Goal: Transaction & Acquisition: Subscribe to service/newsletter

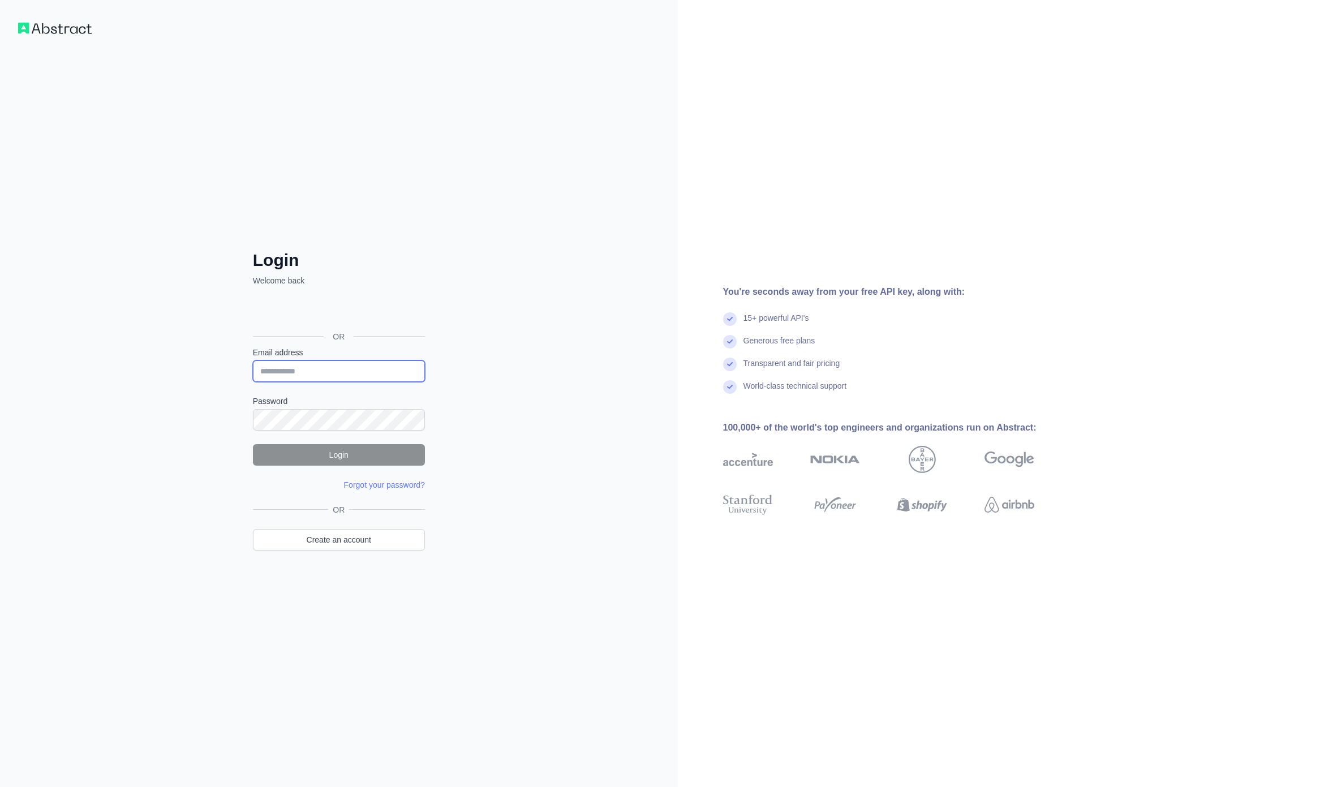
click at [346, 368] on input "Email address" at bounding box center [339, 371] width 172 height 22
type input "****"
click at [485, 295] on div "Login Welcome back OR Email address **** Password Login Forgot your password? P…" at bounding box center [339, 393] width 678 height 787
click at [347, 532] on link "Create an account" at bounding box center [339, 540] width 172 height 22
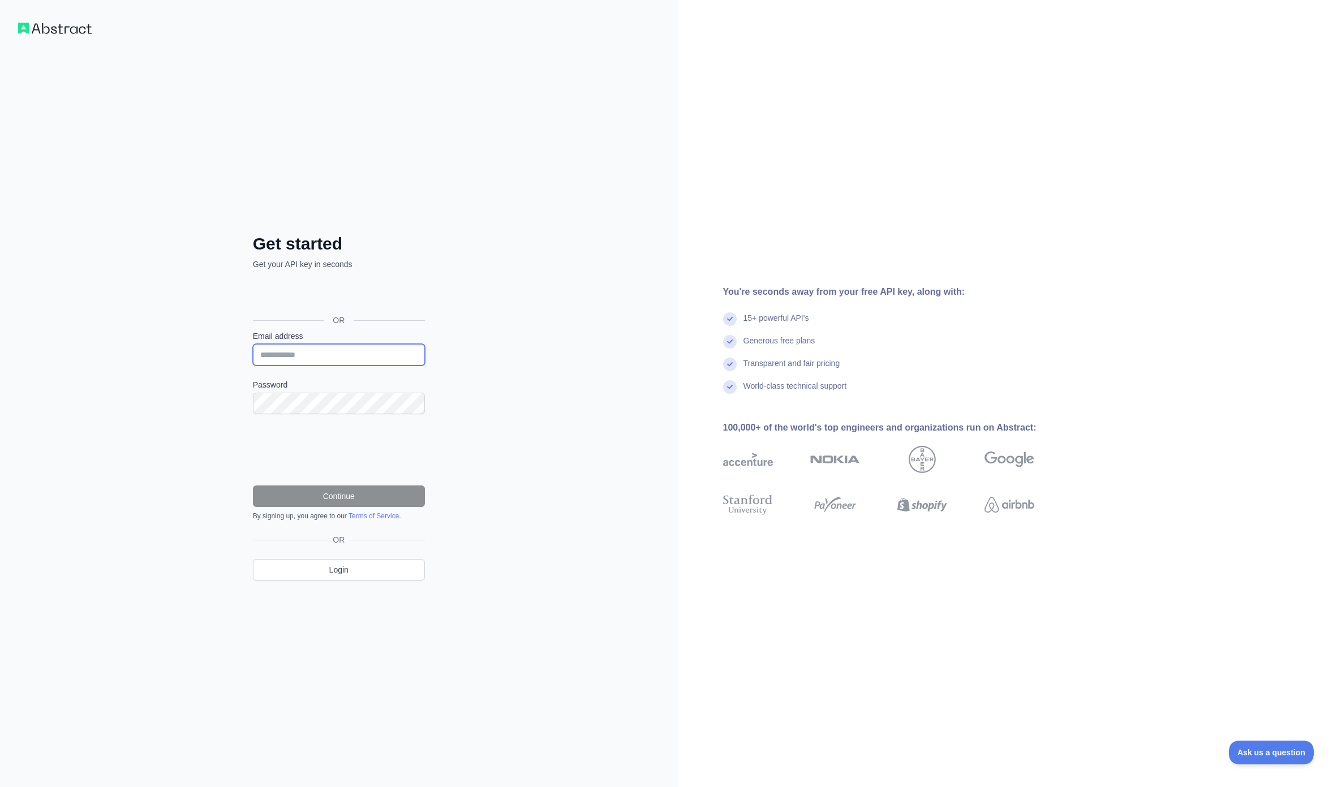
click at [329, 355] on input "Email address" at bounding box center [339, 355] width 172 height 22
type input "**********"
click at [0, 787] on com-1password-button at bounding box center [0, 787] width 0 height 0
click at [355, 502] on button "Continue" at bounding box center [339, 497] width 172 height 22
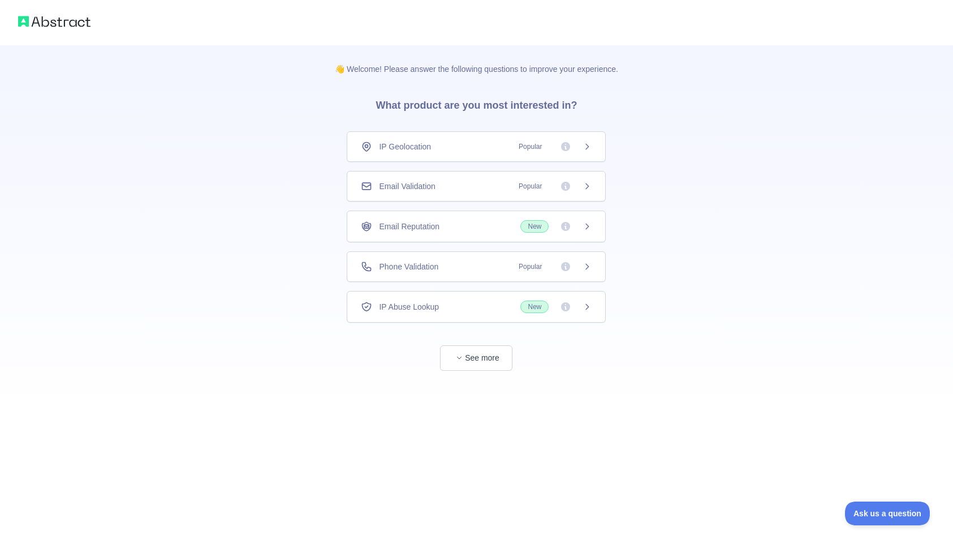
click at [585, 265] on icon at bounding box center [587, 266] width 9 height 9
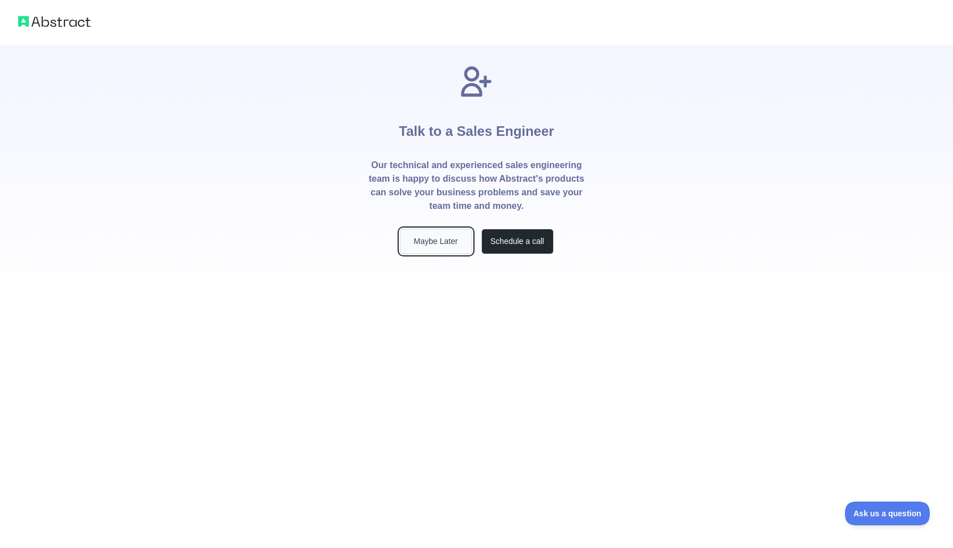
click at [446, 243] on button "Maybe Later" at bounding box center [436, 241] width 72 height 25
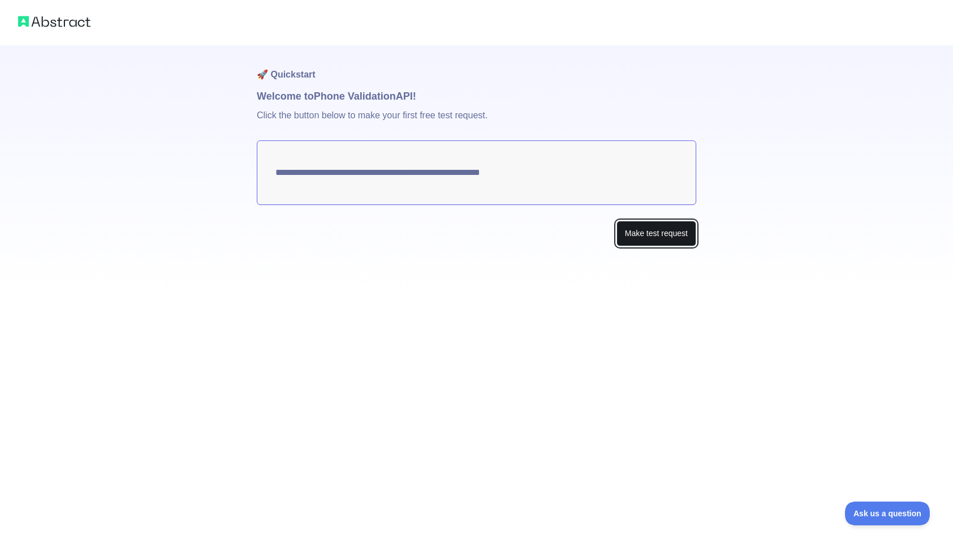
click at [638, 240] on button "Make test request" at bounding box center [657, 233] width 80 height 25
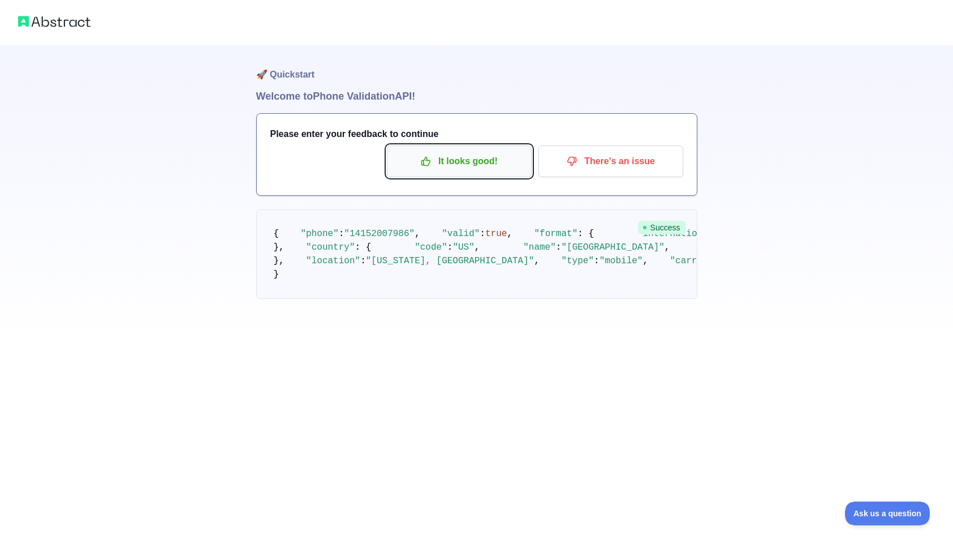
click at [441, 160] on p "It looks good!" at bounding box center [460, 161] width 128 height 19
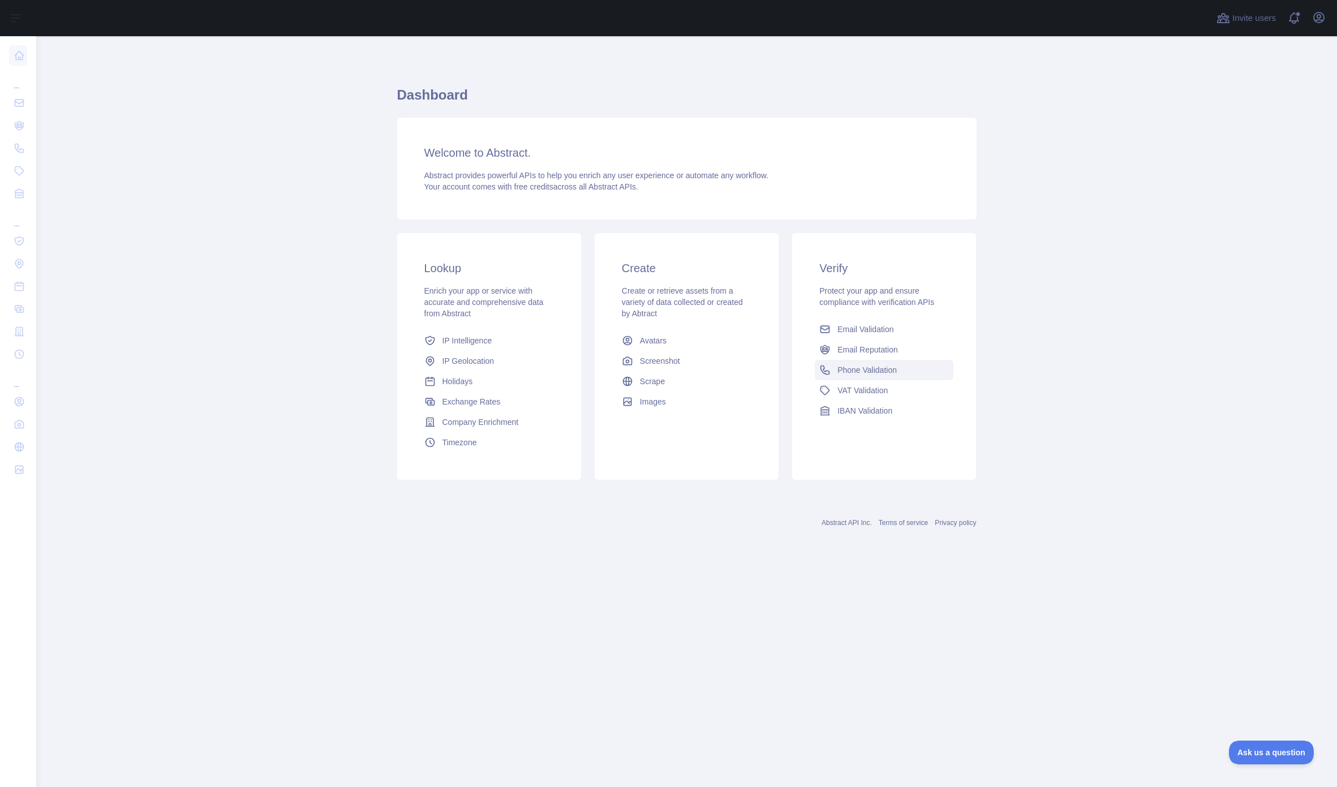
click at [873, 369] on span "Phone Validation" at bounding box center [866, 369] width 59 height 11
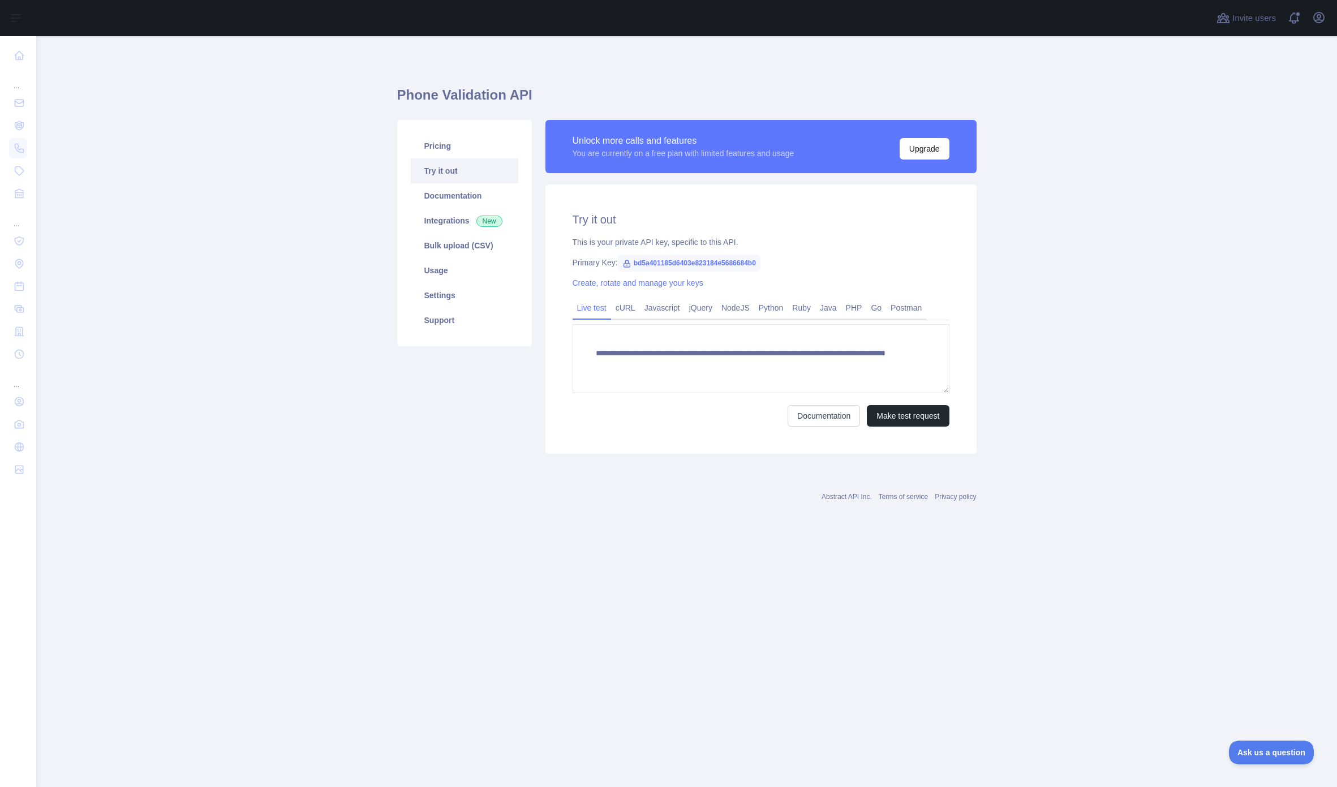
click at [672, 423] on div "Documentation Make test request" at bounding box center [761, 416] width 377 height 22
drag, startPoint x: 813, startPoint y: 154, endPoint x: 596, endPoint y: 156, distance: 216.7
click at [596, 156] on div "Unlock more calls and features You are currently on a free plan with limited fe…" at bounding box center [761, 147] width 377 height 26
click at [444, 273] on link "Usage" at bounding box center [465, 270] width 108 height 25
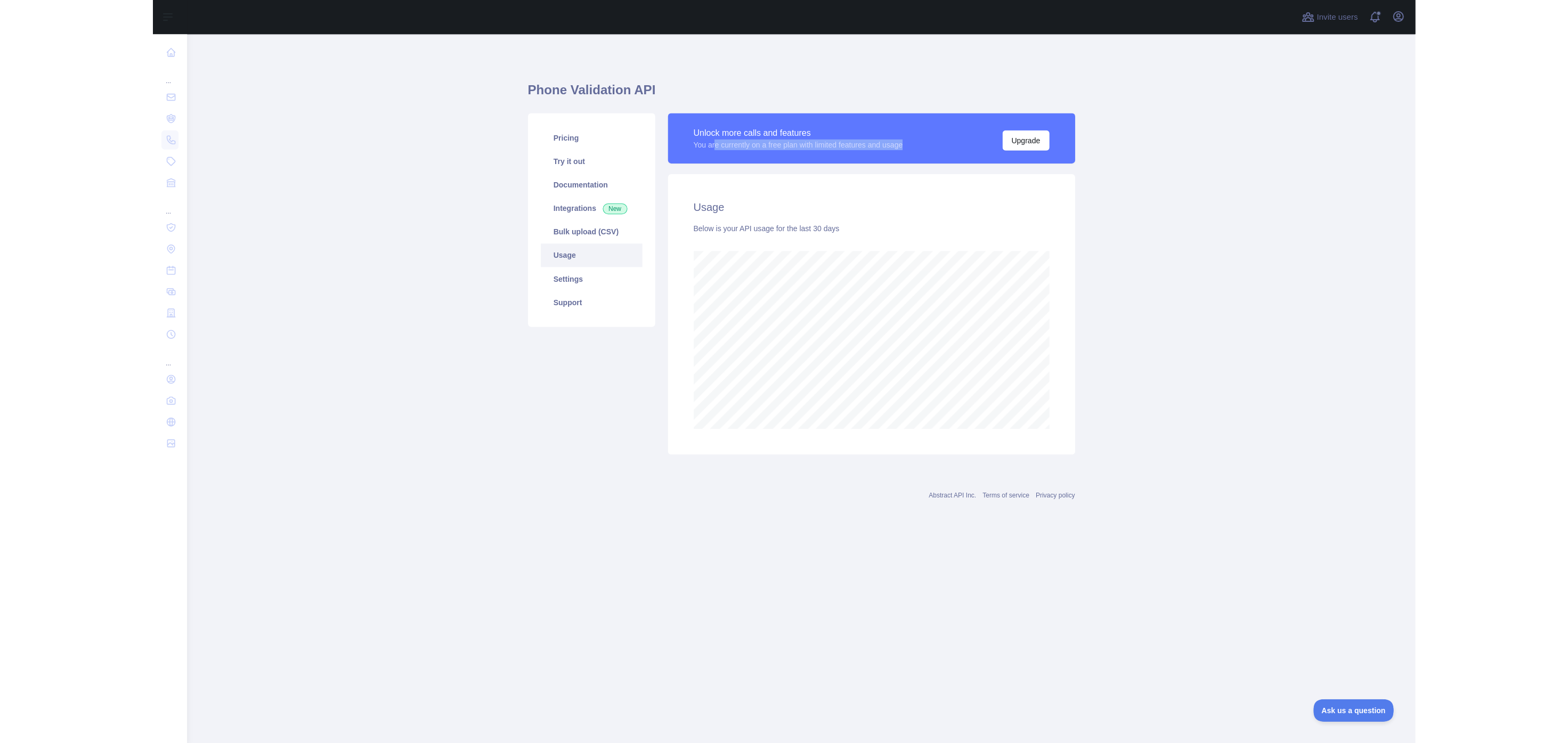
scroll to position [707, 1225]
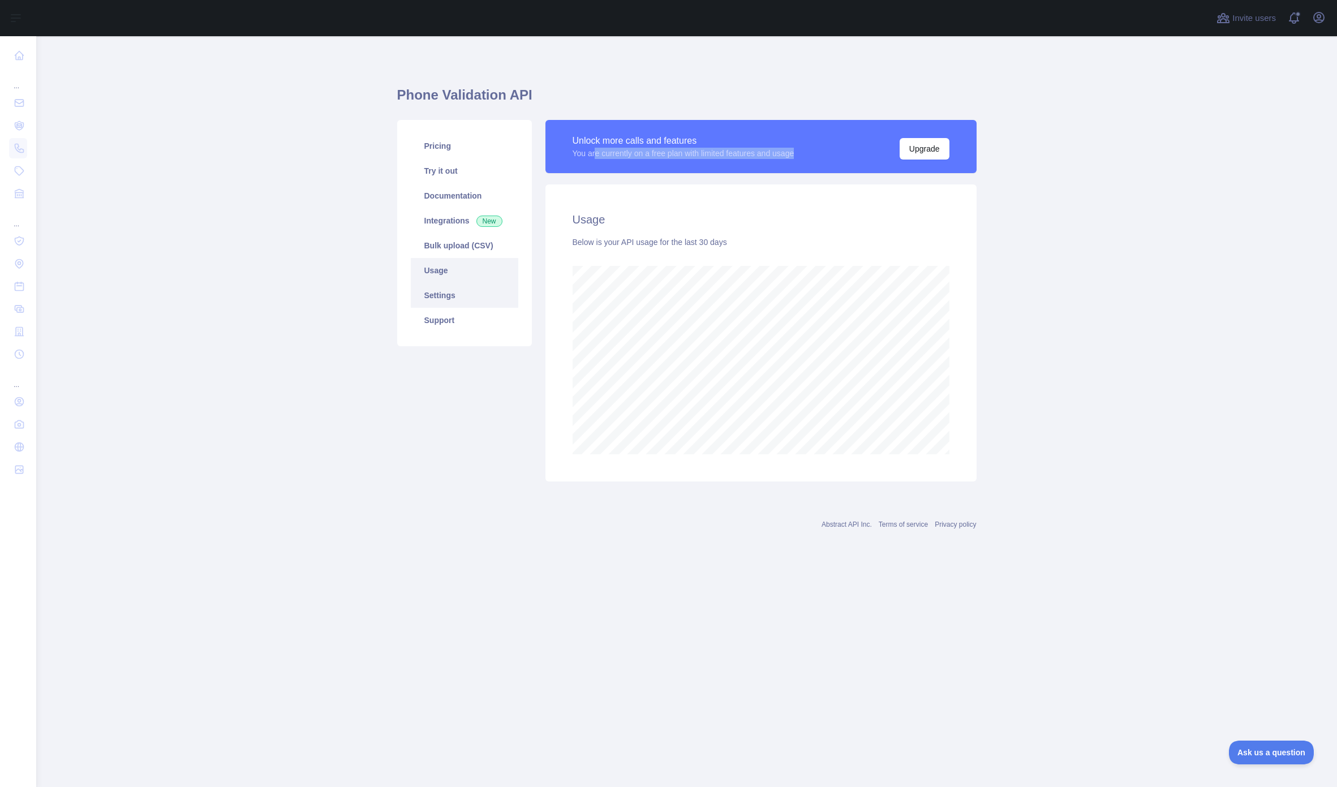
click at [463, 293] on link "Settings" at bounding box center [465, 295] width 108 height 25
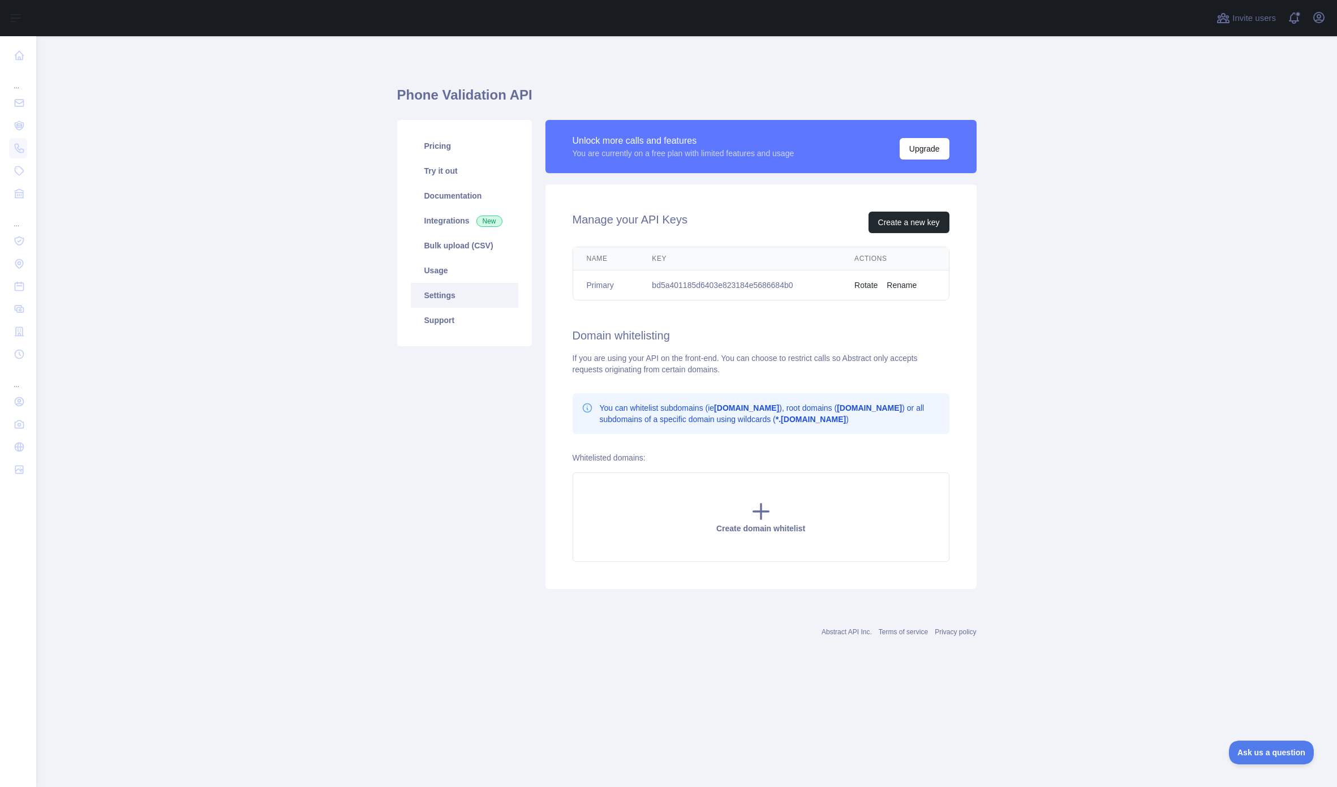
drag, startPoint x: 617, startPoint y: 406, endPoint x: 908, endPoint y: 421, distance: 290.7
click at [908, 421] on p "You can whitelist subdomains (ie [DOMAIN_NAME] ), root domains ( [DOMAIN_NAME] …" at bounding box center [770, 413] width 341 height 23
drag, startPoint x: 895, startPoint y: 418, endPoint x: 591, endPoint y: 405, distance: 303.6
click at [587, 409] on div "You can whitelist subdomains (ie [DOMAIN_NAME] ), root domains ( [DOMAIN_NAME] …" at bounding box center [761, 413] width 359 height 23
click at [609, 386] on div "Manage your API Keys Create a new key Name Key Actions Primary bd5a401185d6403e…" at bounding box center [760, 386] width 431 height 405
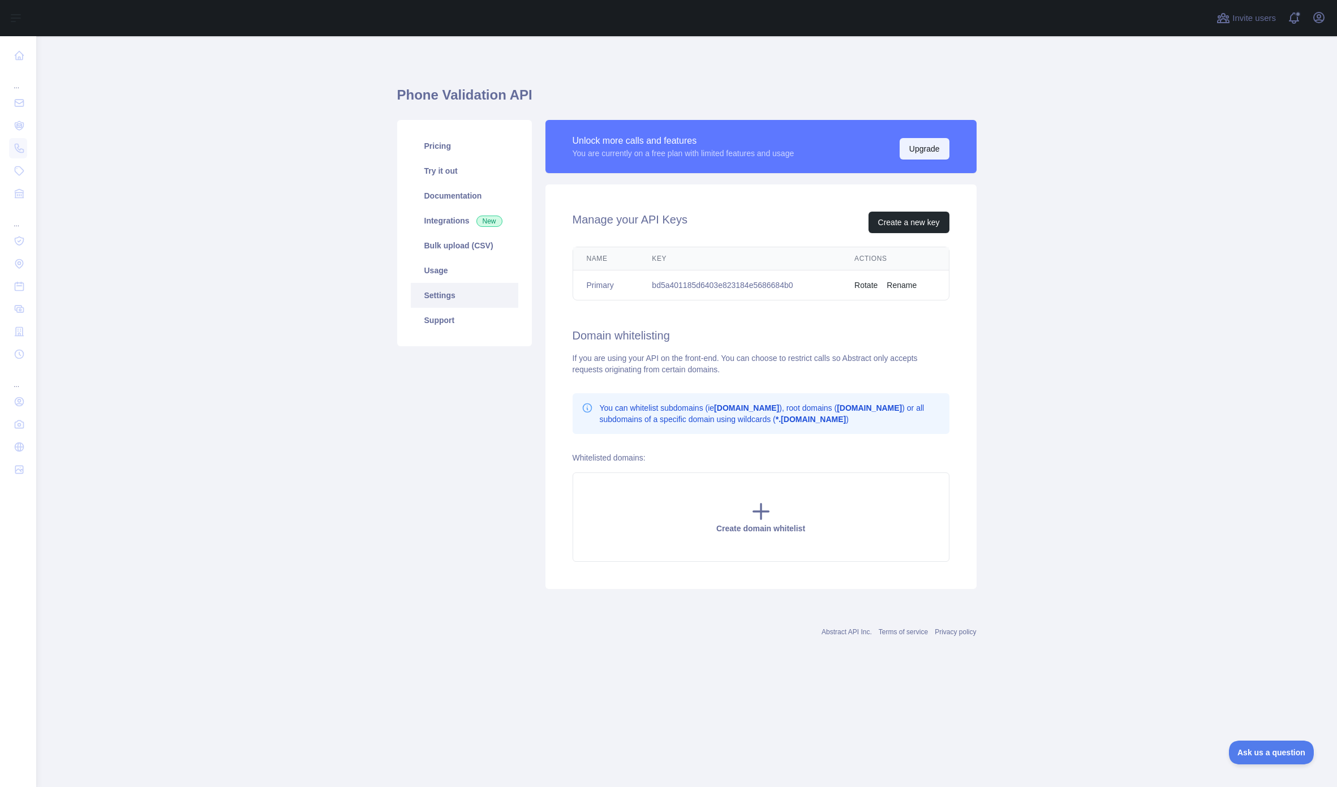
click at [925, 151] on button "Upgrade" at bounding box center [925, 149] width 50 height 22
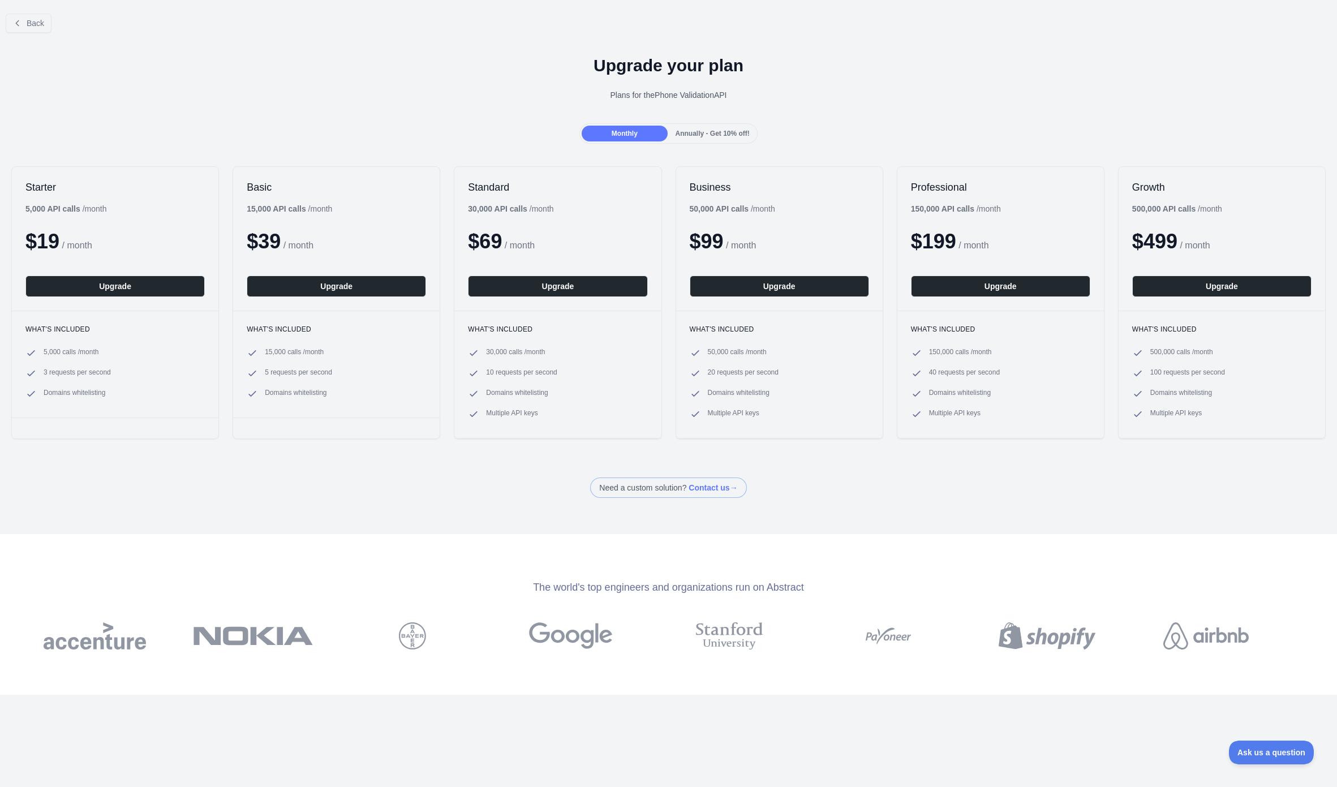
click at [698, 130] on span "Annually - Get 10% off!" at bounding box center [713, 134] width 74 height 8
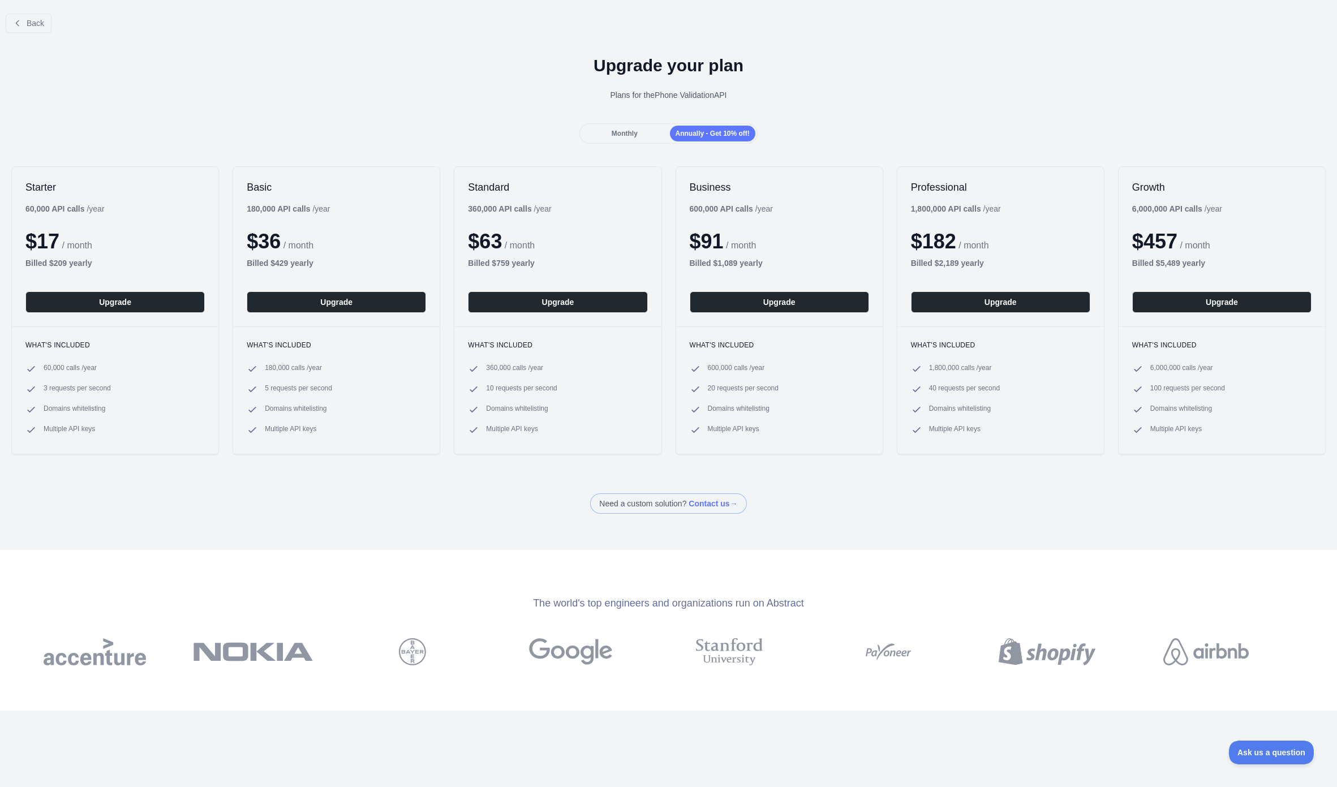
click at [612, 133] on span "Monthly" at bounding box center [625, 134] width 26 height 8
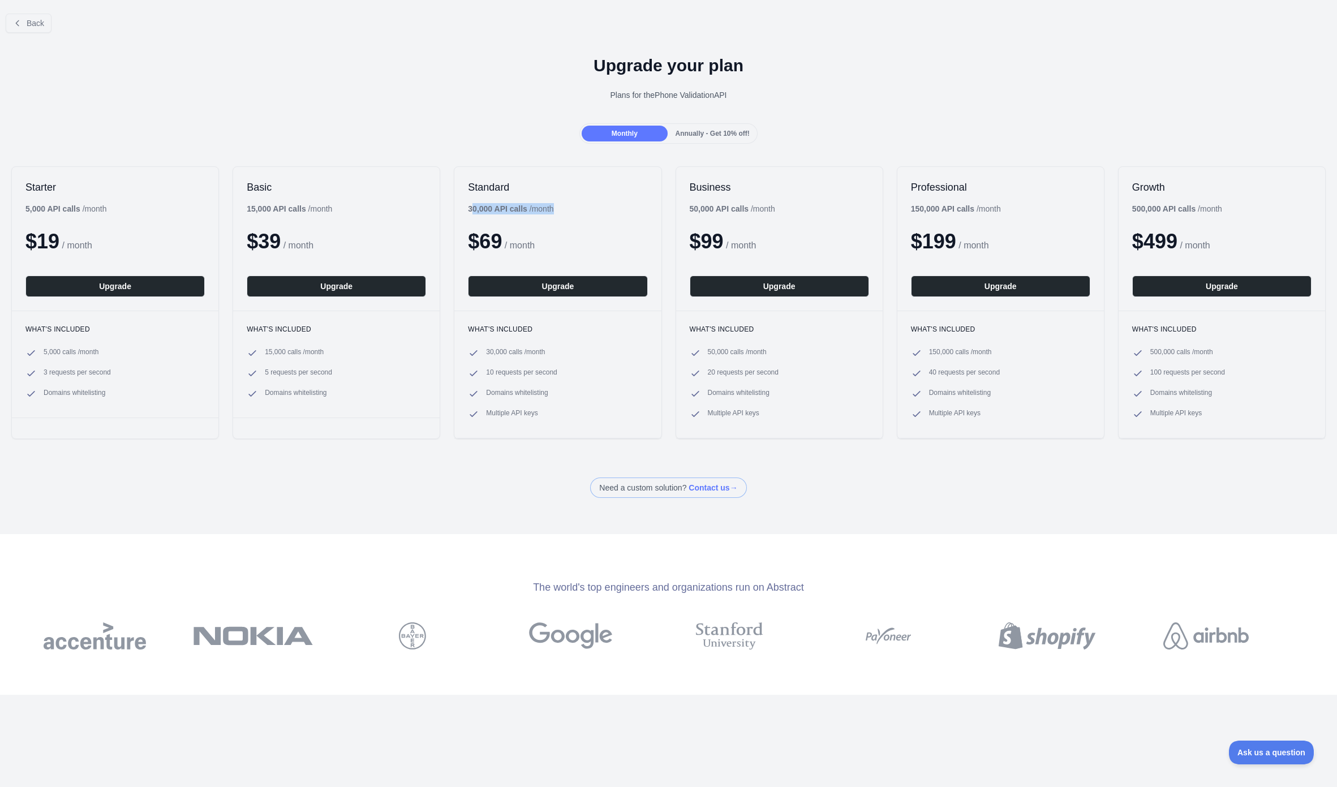
drag, startPoint x: 560, startPoint y: 209, endPoint x: 468, endPoint y: 209, distance: 92.2
click at [468, 209] on div "Standard 30,000 API calls / month $ 69 / month Upgrade" at bounding box center [557, 239] width 207 height 144
click at [449, 479] on div "Need a custom solution? Contact us →" at bounding box center [668, 488] width 1337 height 20
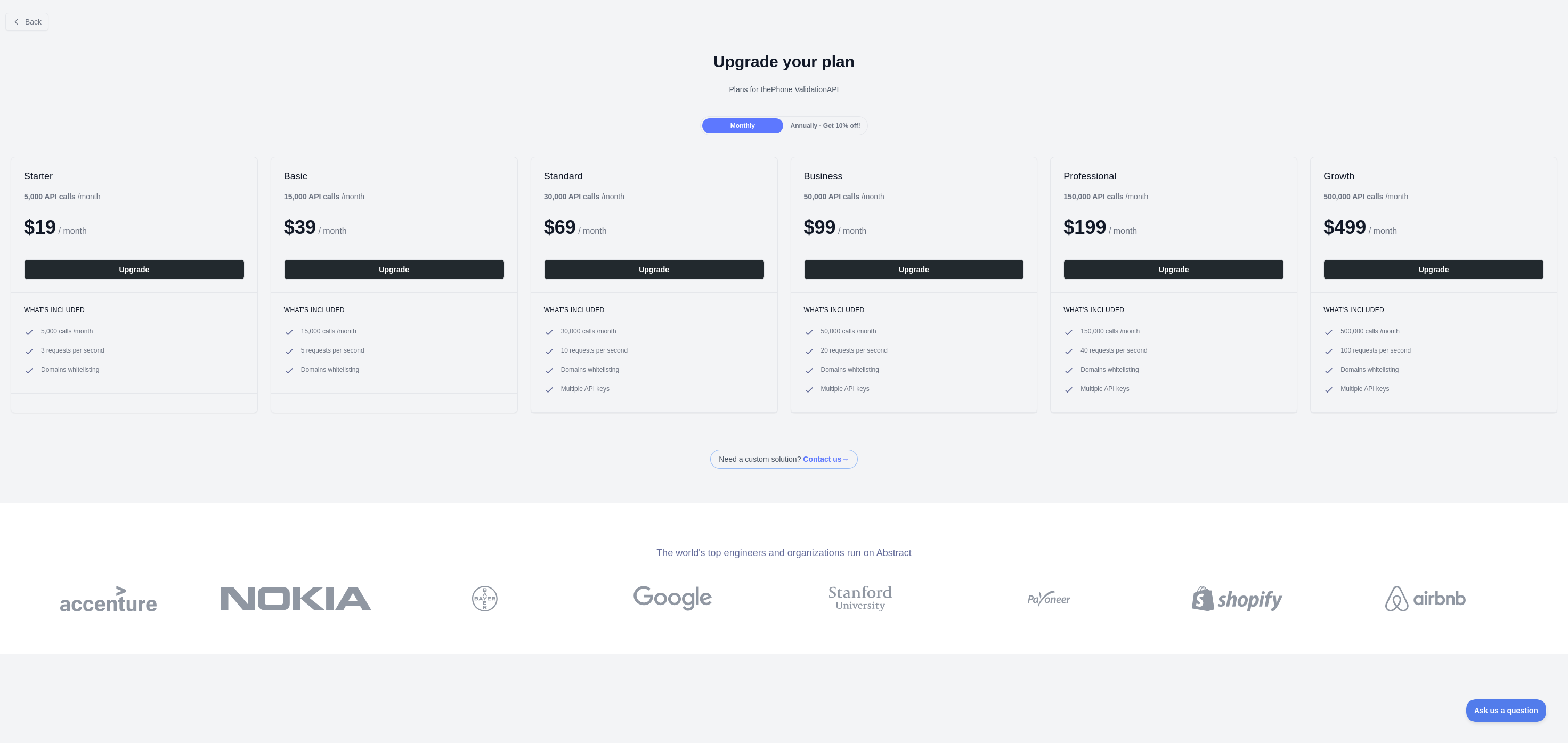
click at [185, 455] on div "Need a custom solution? Contact us →" at bounding box center [784, 460] width 1568 height 19
